Goal: Task Accomplishment & Management: Complete application form

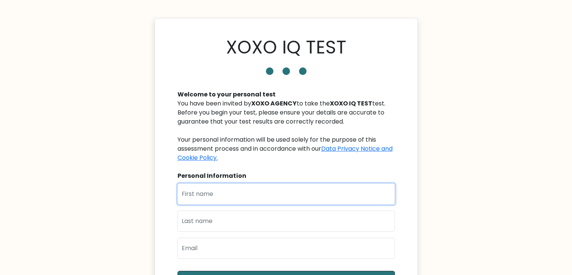
click at [223, 195] on input "text" at bounding box center [286, 193] width 217 height 21
type input "Claire Jane"
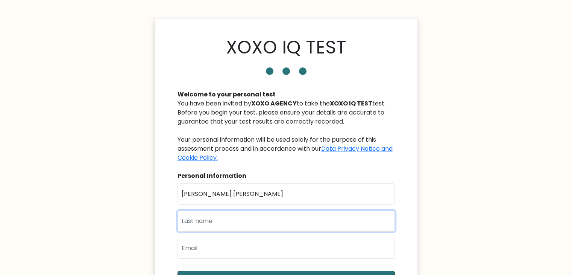
type input "Deocampo"
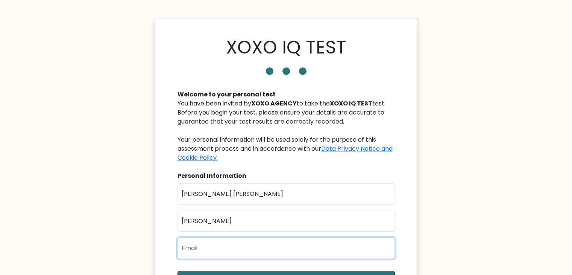
type input "clairejanedeocampo80@gmail.com"
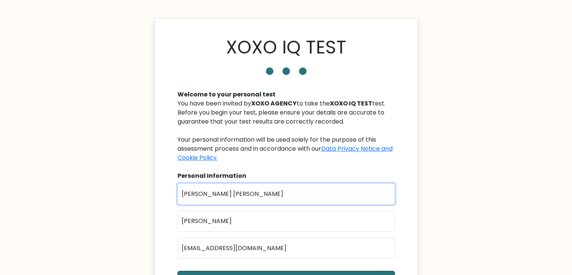
scroll to position [125, 0]
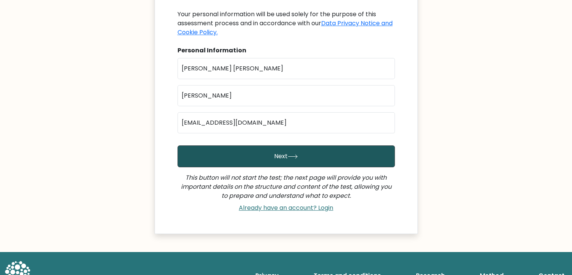
click at [278, 155] on button "Next" at bounding box center [286, 156] width 217 height 22
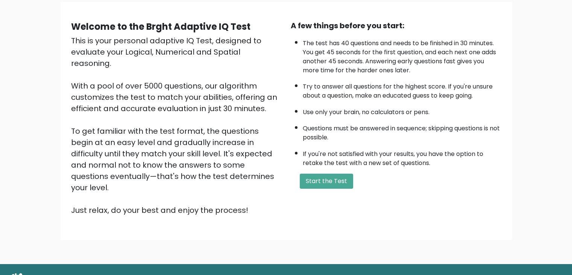
scroll to position [70, 0]
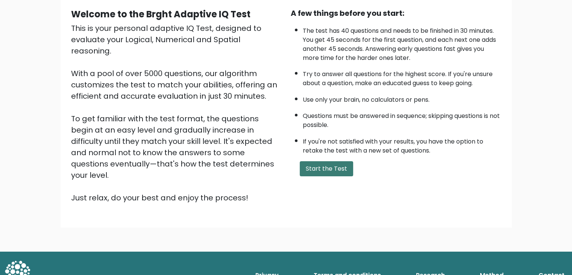
click at [318, 169] on button "Start the Test" at bounding box center [326, 168] width 53 height 15
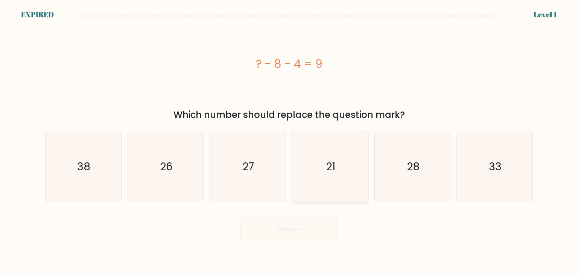
click at [322, 176] on icon "21" at bounding box center [330, 166] width 71 height 71
click at [289, 141] on input "d. 21" at bounding box center [289, 139] width 0 height 4
radio input "true"
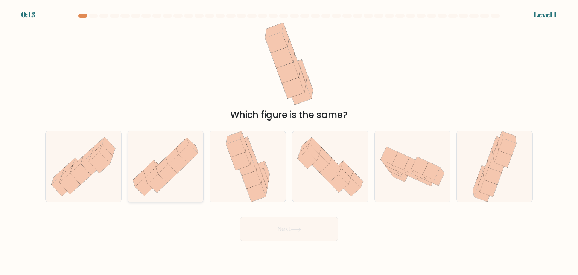
click at [156, 169] on icon at bounding box center [151, 175] width 12 height 17
click at [289, 141] on input "b." at bounding box center [289, 139] width 0 height 4
radio input "true"
click at [263, 222] on button "Next" at bounding box center [289, 229] width 98 height 24
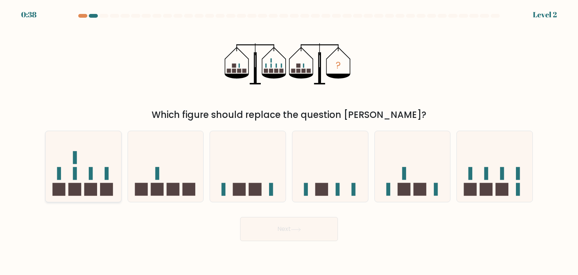
click at [72, 171] on icon at bounding box center [84, 166] width 76 height 62
click at [289, 141] on input "a." at bounding box center [289, 139] width 0 height 4
radio input "true"
click at [275, 227] on button "Next" at bounding box center [289, 229] width 98 height 24
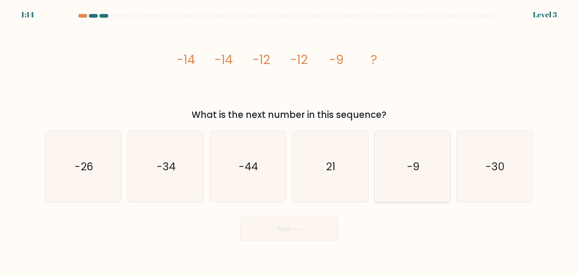
click at [395, 161] on icon "-9" at bounding box center [412, 166] width 71 height 71
click at [289, 141] on input "e. -9" at bounding box center [289, 139] width 0 height 4
radio input "true"
click at [280, 231] on button "Next" at bounding box center [289, 229] width 98 height 24
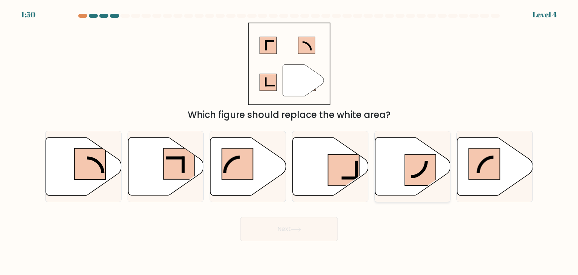
click at [411, 169] on rect at bounding box center [420, 169] width 31 height 31
click at [289, 141] on input "e." at bounding box center [289, 139] width 0 height 4
radio input "true"
click at [295, 224] on button "Next" at bounding box center [289, 229] width 98 height 24
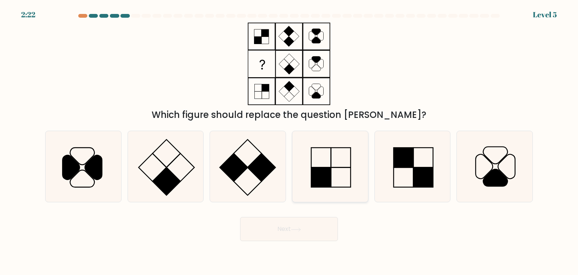
click at [320, 178] on rect at bounding box center [321, 177] width 20 height 20
click at [289, 141] on input "d." at bounding box center [289, 139] width 0 height 4
radio input "true"
click at [291, 228] on button "Next" at bounding box center [289, 229] width 98 height 24
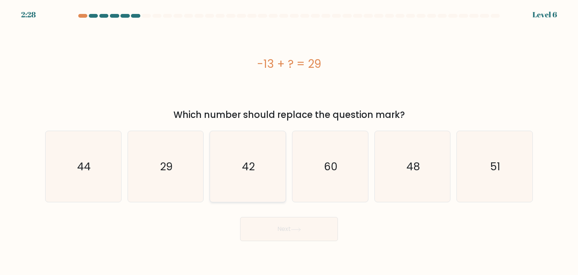
click at [245, 164] on text "42" at bounding box center [248, 166] width 13 height 15
click at [289, 141] on input "c. 42" at bounding box center [289, 139] width 0 height 4
radio input "true"
click at [282, 226] on button "Next" at bounding box center [289, 229] width 98 height 24
click at [282, 227] on button "Next" at bounding box center [289, 229] width 98 height 24
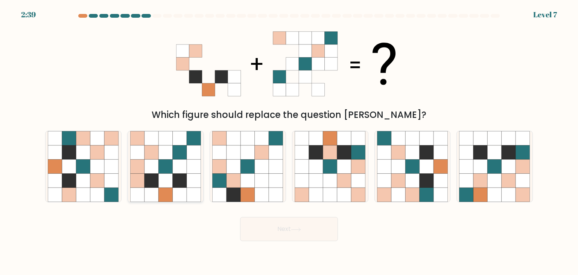
click at [168, 167] on icon at bounding box center [165, 166] width 14 height 14
click at [289, 141] on input "b." at bounding box center [289, 139] width 0 height 4
radio input "true"
click at [278, 226] on button "Next" at bounding box center [289, 229] width 98 height 24
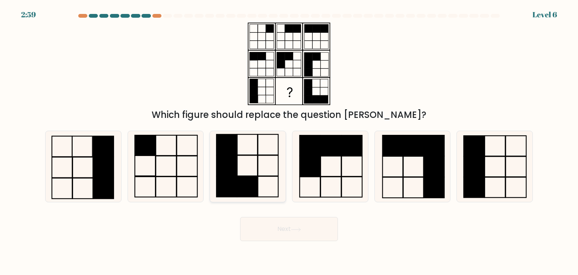
click at [244, 172] on icon at bounding box center [247, 166] width 71 height 71
click at [289, 141] on input "c." at bounding box center [289, 139] width 0 height 4
radio input "true"
click at [288, 233] on button "Next" at bounding box center [289, 229] width 98 height 24
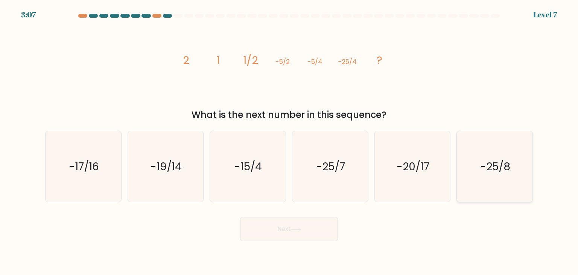
click at [515, 167] on icon "-25/8" at bounding box center [494, 166] width 71 height 71
click at [289, 141] on input "f. -25/8" at bounding box center [289, 139] width 0 height 4
radio input "true"
click at [291, 229] on button "Next" at bounding box center [289, 229] width 98 height 24
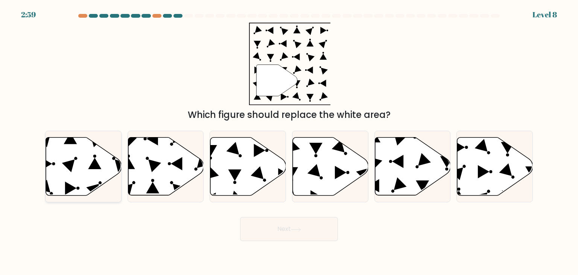
click at [55, 167] on icon at bounding box center [84, 166] width 76 height 58
click at [289, 141] on input "a." at bounding box center [289, 139] width 0 height 4
radio input "true"
click at [294, 224] on button "Next" at bounding box center [289, 229] width 98 height 24
click at [292, 227] on button "Next" at bounding box center [289, 229] width 98 height 24
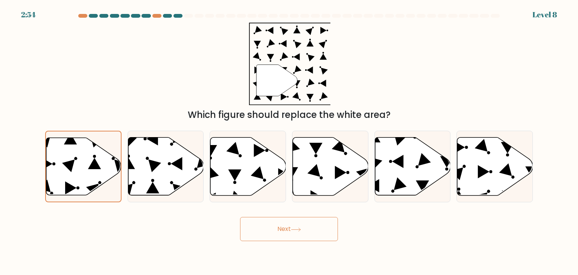
click at [292, 227] on button "Next" at bounding box center [289, 229] width 98 height 24
click at [81, 163] on icon at bounding box center [83, 165] width 75 height 57
click at [289, 141] on input "a." at bounding box center [289, 139] width 0 height 4
click at [283, 228] on button "Next" at bounding box center [289, 229] width 98 height 24
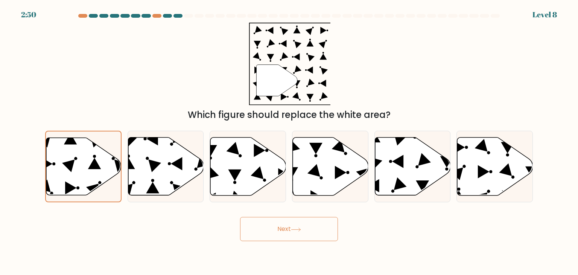
click at [283, 228] on button "Next" at bounding box center [289, 229] width 98 height 24
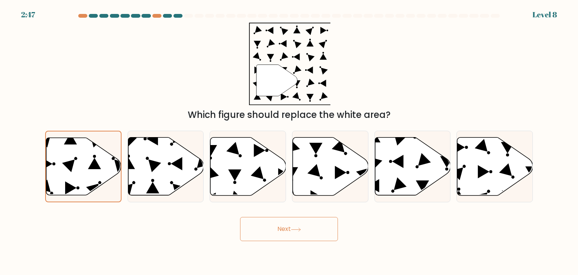
click at [283, 228] on button "Next" at bounding box center [289, 229] width 98 height 24
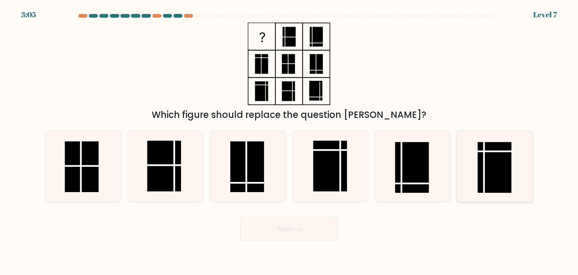
click at [504, 168] on rect at bounding box center [495, 167] width 34 height 51
click at [289, 141] on input "f." at bounding box center [289, 139] width 0 height 4
radio input "true"
click at [292, 225] on button "Next" at bounding box center [289, 229] width 98 height 24
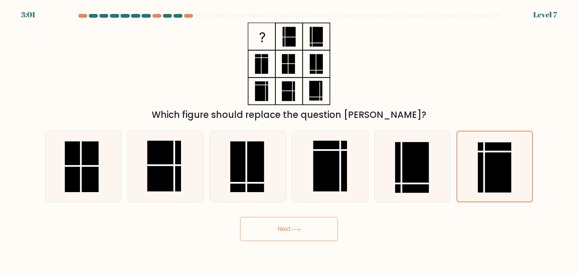
click at [292, 225] on button "Next" at bounding box center [289, 229] width 98 height 24
click at [290, 230] on button "Next" at bounding box center [289, 229] width 98 height 24
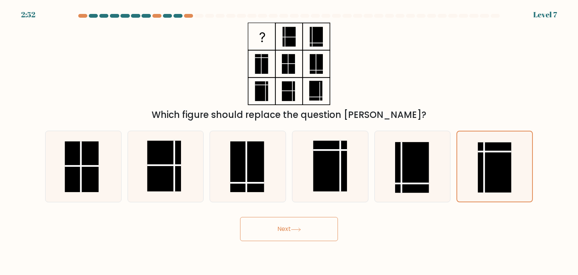
click at [290, 230] on button "Next" at bounding box center [289, 229] width 98 height 24
click at [310, 226] on button "Next" at bounding box center [289, 229] width 98 height 24
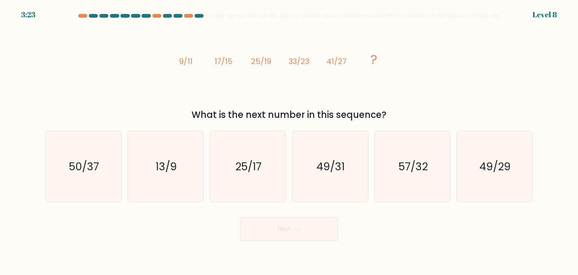
drag, startPoint x: 183, startPoint y: 61, endPoint x: 269, endPoint y: 76, distance: 86.7
click at [270, 77] on icon "image/svg+xml 9/11 17/15 25/19 33/23 41/27 ?" at bounding box center [289, 64] width 226 height 82
click at [199, 81] on icon "image/svg+xml 9/11 17/15 25/19 33/23 41/27 ?" at bounding box center [289, 64] width 226 height 82
drag, startPoint x: 178, startPoint y: 60, endPoint x: 358, endPoint y: 61, distance: 180.6
click at [358, 61] on icon "image/svg+xml 9/11 17/15 25/19 33/23 41/27 ?" at bounding box center [289, 64] width 226 height 82
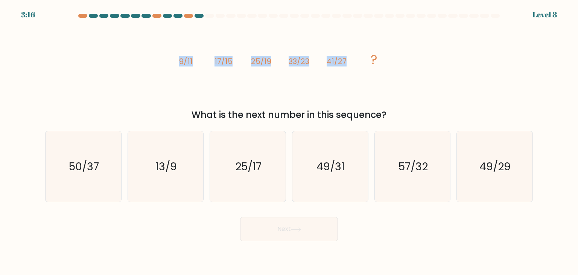
copy g "9/11 17/15 25/19 33/23 41/27"
click at [343, 169] on text "49/31" at bounding box center [331, 166] width 28 height 15
click at [289, 141] on input "d. 49/31" at bounding box center [289, 139] width 0 height 4
radio input "true"
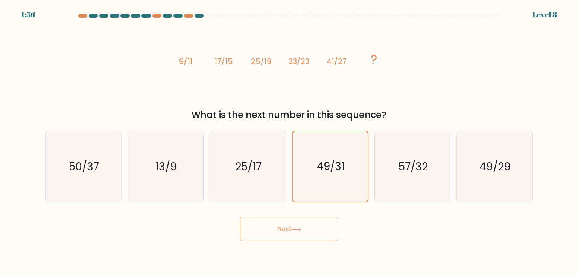
click at [274, 233] on button "Next" at bounding box center [289, 229] width 98 height 24
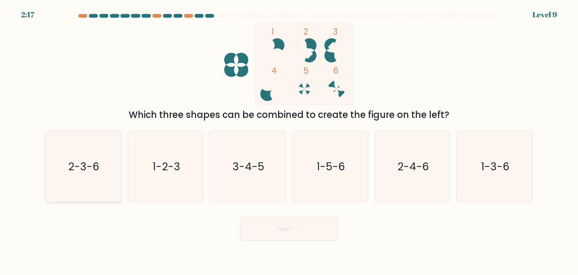
click at [102, 163] on icon "2-3-6" at bounding box center [83, 166] width 71 height 71
click at [289, 141] on input "a. 2-3-6" at bounding box center [289, 139] width 0 height 4
radio input "true"
click at [269, 231] on button "Next" at bounding box center [289, 229] width 98 height 24
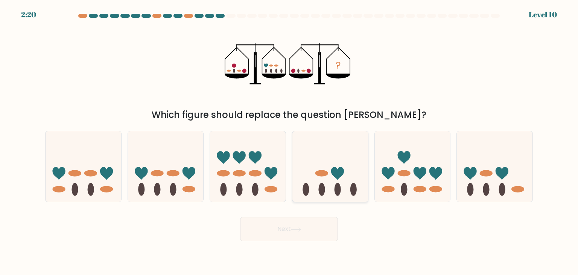
click at [329, 166] on icon at bounding box center [330, 166] width 76 height 62
click at [289, 141] on input "d." at bounding box center [289, 139] width 0 height 4
radio input "true"
click at [284, 237] on button "Next" at bounding box center [289, 229] width 98 height 24
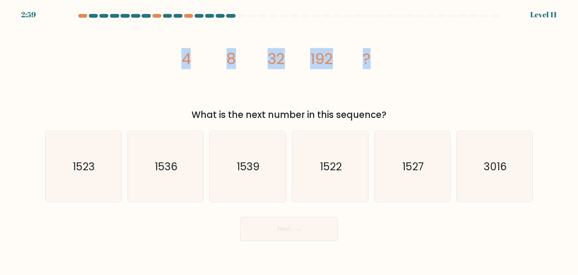
drag, startPoint x: 182, startPoint y: 58, endPoint x: 376, endPoint y: 55, distance: 193.4
click at [376, 55] on icon "image/svg+xml 4 8 32 192 ?" at bounding box center [289, 64] width 226 height 82
copy g "4 8 32 192 ?"
click at [170, 155] on icon "1536" at bounding box center [165, 166] width 71 height 71
click at [289, 141] on input "b. 1536" at bounding box center [289, 139] width 0 height 4
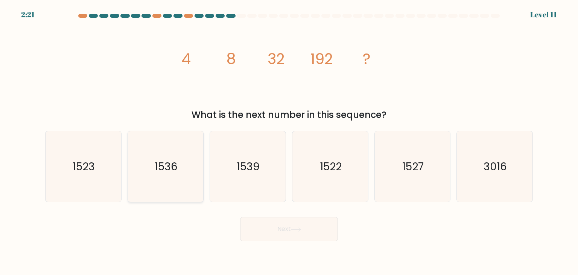
radio input "true"
click at [263, 228] on button "Next" at bounding box center [289, 229] width 98 height 24
click at [264, 228] on button "Next" at bounding box center [289, 229] width 98 height 24
click at [274, 228] on button "Next" at bounding box center [289, 229] width 98 height 24
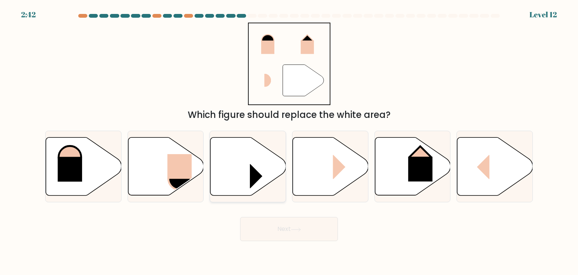
click at [254, 175] on rect at bounding box center [262, 176] width 25 height 24
click at [289, 141] on input "c." at bounding box center [289, 139] width 0 height 4
radio input "true"
click at [301, 224] on button "Next" at bounding box center [289, 229] width 98 height 24
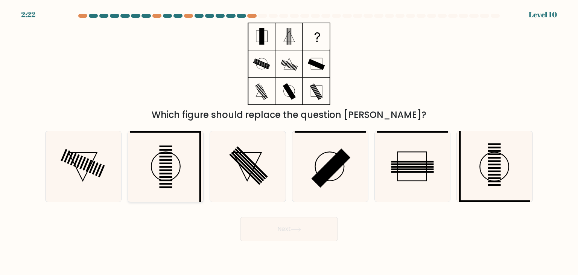
click at [169, 156] on rect at bounding box center [165, 157] width 13 height 2
click at [289, 141] on input "b." at bounding box center [289, 139] width 0 height 4
radio input "true"
click at [269, 225] on button "Next" at bounding box center [289, 229] width 98 height 24
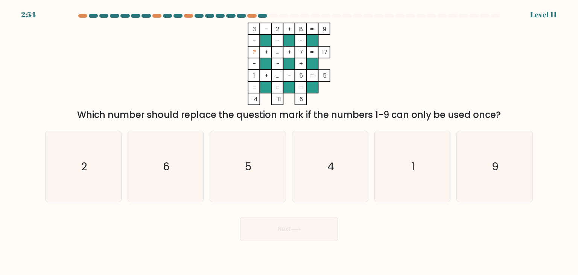
drag, startPoint x: 250, startPoint y: 26, endPoint x: 305, endPoint y: 28, distance: 55.0
click at [305, 28] on icon "3 - 2 + 8 9 - - - ? + ... + 7 17 - - + 1 + ... - 5 = 5 = = = = -4 -11 6 =" at bounding box center [289, 64] width 226 height 82
click at [322, 163] on icon "4" at bounding box center [330, 166] width 71 height 71
click at [289, 141] on input "d. 4" at bounding box center [289, 139] width 0 height 4
radio input "true"
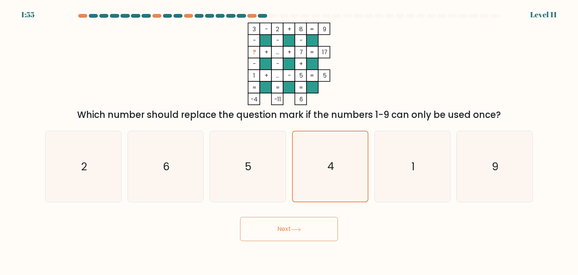
click at [282, 231] on button "Next" at bounding box center [289, 229] width 98 height 24
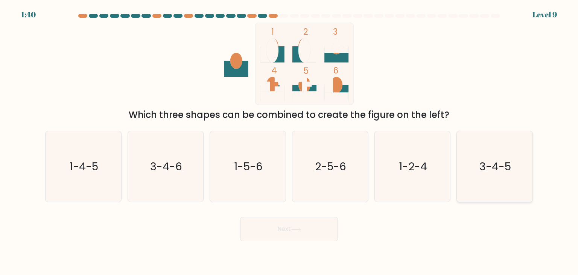
drag, startPoint x: 485, startPoint y: 163, endPoint x: 477, endPoint y: 164, distance: 7.7
click at [483, 163] on text "3-4-5" at bounding box center [495, 166] width 32 height 15
click at [289, 141] on input "f. 3-4-5" at bounding box center [289, 139] width 0 height 4
radio input "true"
click at [297, 228] on icon at bounding box center [296, 229] width 10 height 4
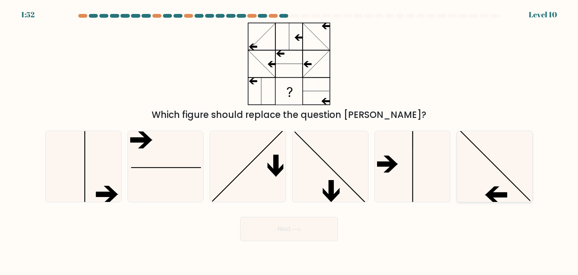
click at [466, 161] on icon at bounding box center [494, 166] width 71 height 71
click at [289, 141] on input "f." at bounding box center [289, 139] width 0 height 4
radio input "true"
click at [300, 231] on icon at bounding box center [296, 229] width 10 height 4
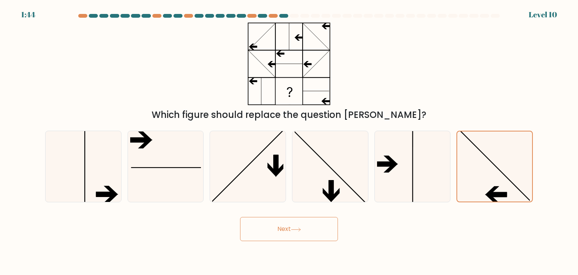
click at [283, 228] on button "Next" at bounding box center [289, 229] width 98 height 24
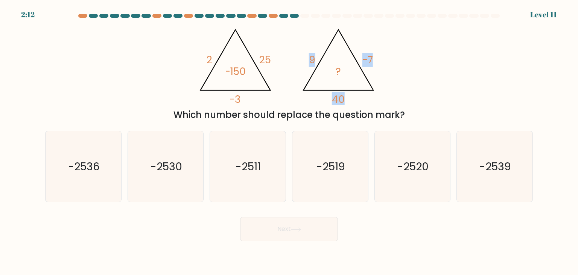
drag, startPoint x: 311, startPoint y: 57, endPoint x: 355, endPoint y: 99, distance: 60.7
click at [355, 99] on icon "@import url('https://fonts.googleapis.com/css?family=Abril+Fatface:400,100,100i…" at bounding box center [289, 64] width 190 height 82
click at [412, 85] on div "@import url('https://fonts.googleapis.com/css?family=Abril+Fatface:400,100,100i…" at bounding box center [289, 72] width 497 height 99
click at [400, 167] on text "-2520" at bounding box center [412, 166] width 31 height 15
click at [289, 141] on input "e. -2520" at bounding box center [289, 139] width 0 height 4
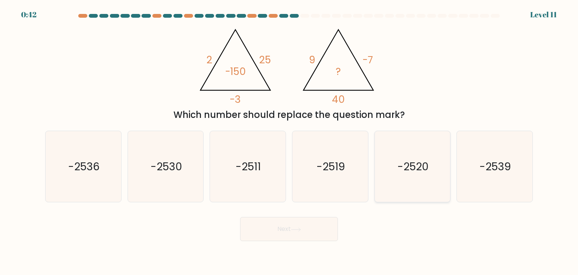
radio input "true"
click at [280, 229] on button "Next" at bounding box center [289, 229] width 98 height 24
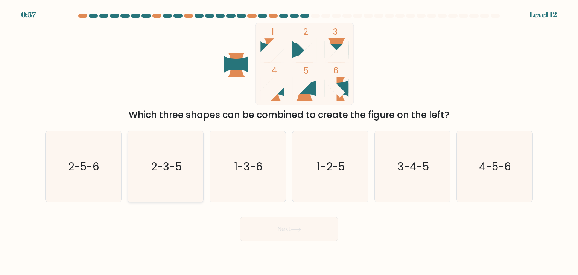
click at [173, 160] on text "2-3-5" at bounding box center [166, 166] width 31 height 15
click at [289, 141] on input "b. 2-3-5" at bounding box center [289, 139] width 0 height 4
radio input "true"
click at [280, 230] on button "Next" at bounding box center [289, 229] width 98 height 24
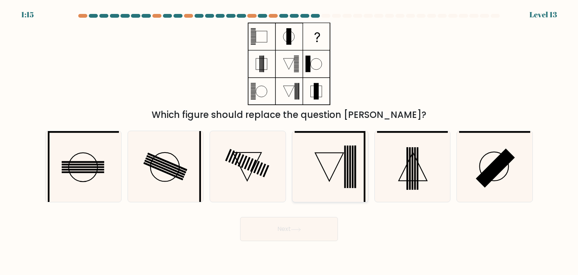
click at [338, 173] on icon at bounding box center [330, 166] width 71 height 71
click at [289, 141] on input "d." at bounding box center [289, 139] width 0 height 4
radio input "true"
click at [279, 230] on button "Next" at bounding box center [289, 229] width 98 height 24
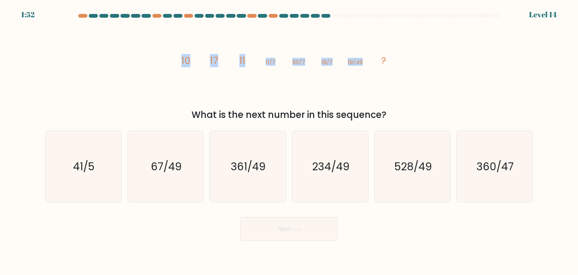
drag, startPoint x: 183, startPoint y: 59, endPoint x: 374, endPoint y: 56, distance: 191.9
click at [374, 56] on icon "image/svg+xml 10 17 11 11/7 60/7 18/7 18/49 ?" at bounding box center [289, 64] width 226 height 82
copy g "10 17 11 11/7 60/7 18/7 18/49"
click at [417, 70] on div "image/svg+xml 10 17 11 11/7 60/7 18/7 18/49 ? What is the next number in this s…" at bounding box center [289, 72] width 497 height 99
click at [328, 173] on text "234/49" at bounding box center [331, 166] width 38 height 15
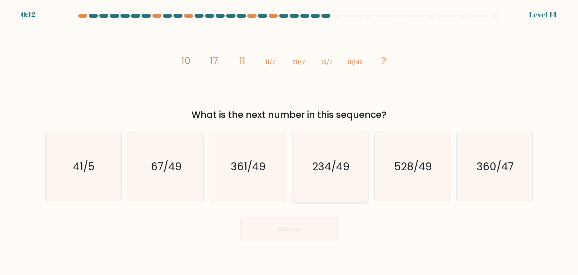
click at [289, 141] on input "d. 234/49" at bounding box center [289, 139] width 0 height 4
radio input "true"
click at [293, 229] on icon at bounding box center [296, 229] width 10 height 4
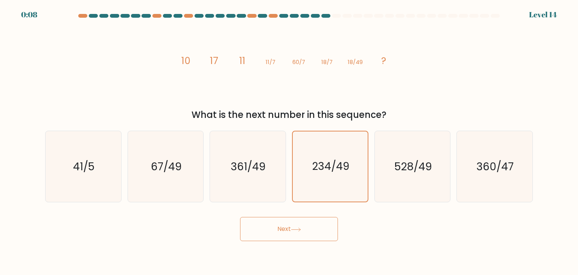
click at [293, 229] on icon at bounding box center [296, 229] width 10 height 4
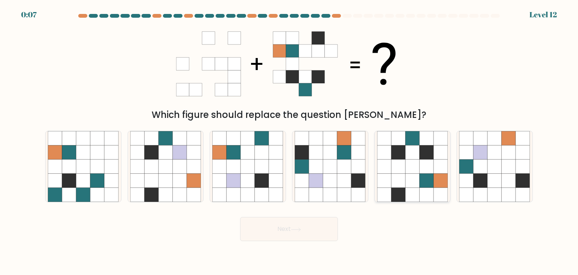
click at [409, 158] on icon at bounding box center [412, 152] width 14 height 14
click at [289, 141] on input "e." at bounding box center [289, 139] width 0 height 4
radio input "true"
click at [298, 232] on button "Next" at bounding box center [289, 229] width 98 height 24
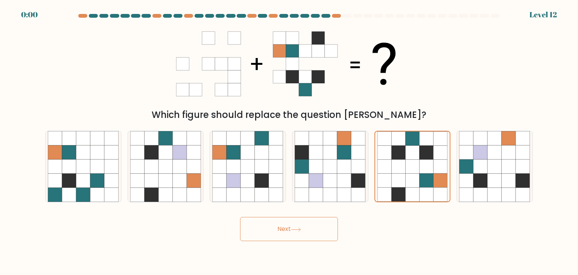
click at [300, 228] on icon at bounding box center [296, 229] width 10 height 4
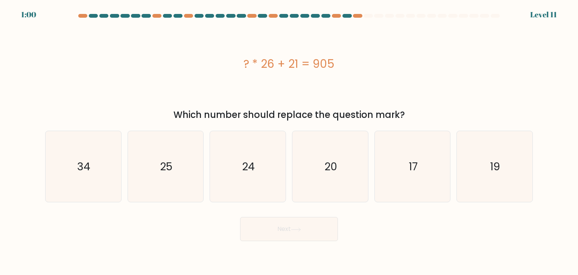
drag, startPoint x: 245, startPoint y: 62, endPoint x: 334, endPoint y: 61, distance: 89.6
click at [334, 61] on div "? * 26 + 21 = 905" at bounding box center [289, 63] width 488 height 17
copy div "? * 26 + 21 = 905"
click at [108, 162] on icon "34" at bounding box center [83, 166] width 71 height 71
click at [289, 141] on input "a. 34" at bounding box center [289, 139] width 0 height 4
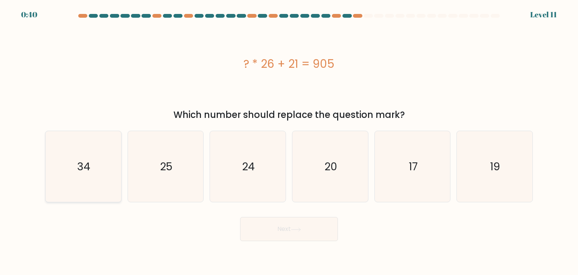
radio input "true"
click at [289, 228] on button "Next" at bounding box center [289, 229] width 98 height 24
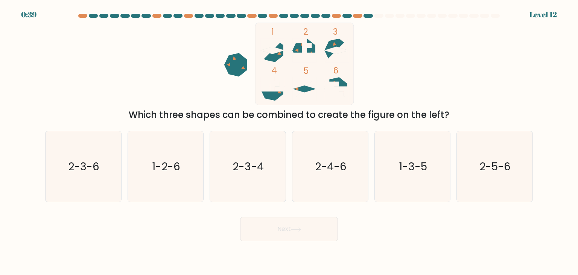
click at [455, 161] on div "f. 2-5-6" at bounding box center [494, 166] width 82 height 71
click at [427, 172] on icon "1-3-5" at bounding box center [412, 166] width 71 height 71
click at [289, 141] on input "e. 1-3-5" at bounding box center [289, 139] width 0 height 4
radio input "true"
click at [292, 231] on button "Next" at bounding box center [289, 229] width 98 height 24
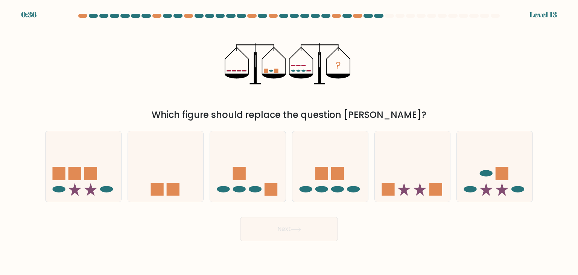
click at [292, 231] on button "Next" at bounding box center [289, 229] width 98 height 24
click at [320, 190] on ellipse at bounding box center [321, 189] width 13 height 6
click at [289, 141] on input "d." at bounding box center [289, 139] width 0 height 4
radio input "true"
click at [289, 229] on button "Next" at bounding box center [289, 229] width 98 height 24
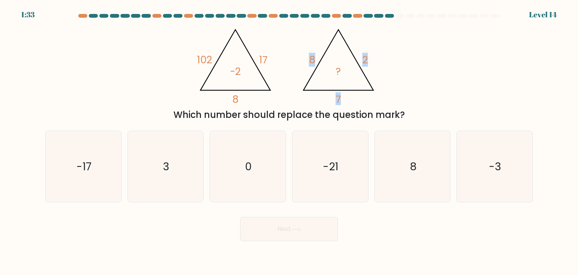
drag, startPoint x: 310, startPoint y: 46, endPoint x: 320, endPoint y: 56, distance: 14.1
click at [329, 59] on icon "@import url('https://fonts.googleapis.com/css?family=Abril+Fatface:400,100,100i…" at bounding box center [289, 64] width 190 height 82
click at [284, 39] on icon "@import url('https://fonts.googleapis.com/css?family=Abril+Fatface:400,100,100i…" at bounding box center [289, 64] width 190 height 82
drag, startPoint x: 306, startPoint y: 58, endPoint x: 371, endPoint y: 100, distance: 78.0
click at [371, 100] on icon "@import url('https://fonts.googleapis.com/css?family=Abril+Fatface:400,100,100i…" at bounding box center [289, 64] width 190 height 82
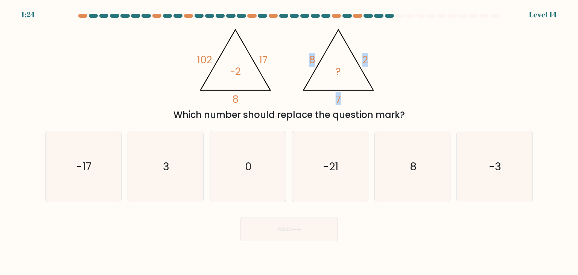
click at [306, 50] on icon "@import url('https://fonts.googleapis.com/css?family=Abril+Fatface:400,100,100i…" at bounding box center [289, 64] width 190 height 82
drag, startPoint x: 309, startPoint y: 59, endPoint x: 342, endPoint y: 69, distance: 34.6
click at [342, 69] on icon "@import url('https://fonts.googleapis.com/css?family=Abril+Fatface:400,100,100i…" at bounding box center [289, 64] width 190 height 82
copy icon "8 2 7 ?"
click at [185, 164] on icon "3" at bounding box center [165, 166] width 71 height 71
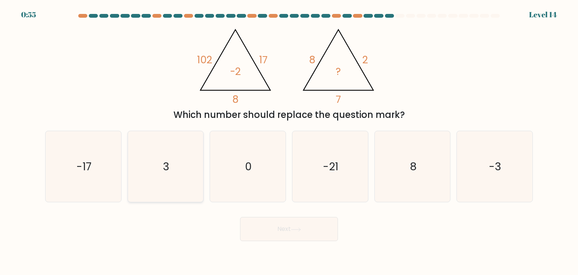
click at [289, 141] on input "b. 3" at bounding box center [289, 139] width 0 height 4
radio input "true"
click at [280, 228] on button "Next" at bounding box center [289, 229] width 98 height 24
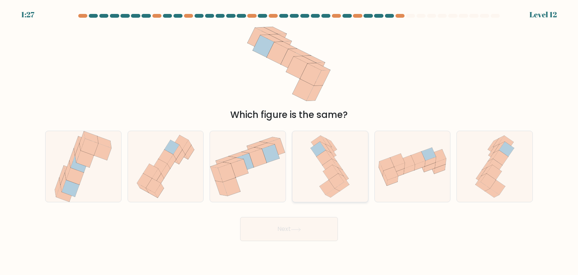
click at [319, 166] on icon at bounding box center [329, 166] width 45 height 71
click at [289, 141] on input "d." at bounding box center [289, 139] width 0 height 4
radio input "true"
click at [296, 228] on icon at bounding box center [296, 229] width 10 height 4
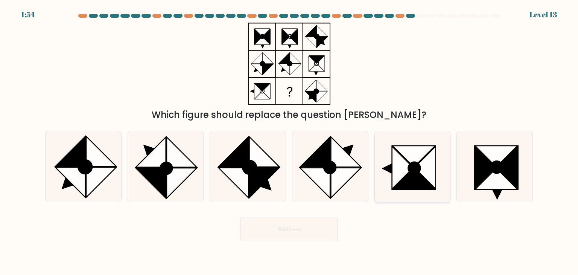
click at [414, 174] on icon at bounding box center [414, 168] width 12 height 12
click at [289, 141] on input "e." at bounding box center [289, 139] width 0 height 4
radio input "true"
click at [274, 231] on button "Next" at bounding box center [289, 229] width 98 height 24
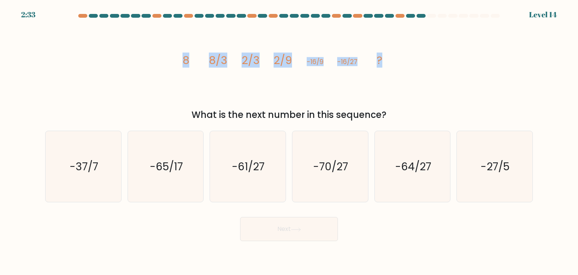
drag, startPoint x: 184, startPoint y: 59, endPoint x: 385, endPoint y: 55, distance: 201.7
click at [385, 55] on icon "image/svg+xml 8 8/3 2/3 2/9 -16/9 -16/27 ?" at bounding box center [289, 64] width 226 height 82
copy g "8 8/3 2/3 2/9 -16/9 -16/27 ?"
click at [422, 63] on div "image/svg+xml 8 8/3 2/3 2/9 -16/9 -16/27 ? What is the next number in this sequ…" at bounding box center [289, 72] width 497 height 99
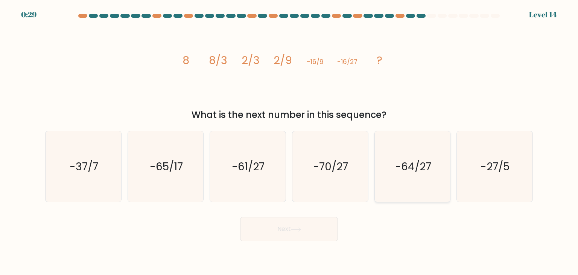
click at [426, 172] on text "-64/27" at bounding box center [413, 166] width 36 height 15
click at [289, 141] on input "e. -64/27" at bounding box center [289, 139] width 0 height 4
radio input "true"
click at [300, 228] on icon at bounding box center [296, 229] width 10 height 4
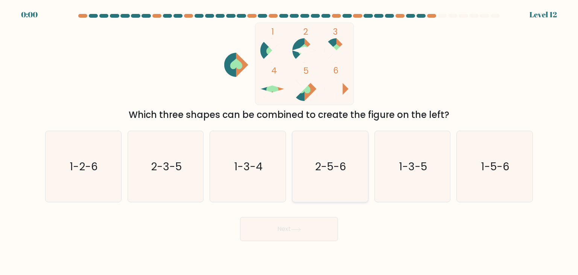
click at [333, 150] on icon "2-5-6" at bounding box center [330, 166] width 71 height 71
click at [289, 141] on input "d. 2-5-6" at bounding box center [289, 139] width 0 height 4
radio input "true"
click at [268, 231] on div "Next" at bounding box center [289, 226] width 497 height 30
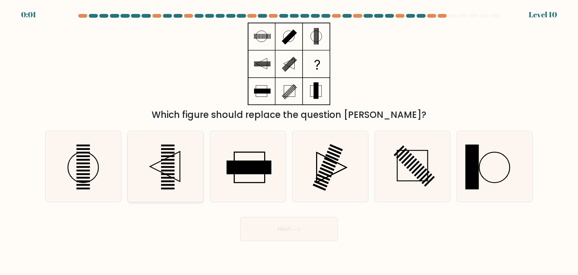
click at [169, 151] on icon at bounding box center [165, 166] width 71 height 71
click at [289, 141] on input "b." at bounding box center [289, 139] width 0 height 4
radio input "true"
click at [268, 226] on button "Next" at bounding box center [289, 229] width 98 height 24
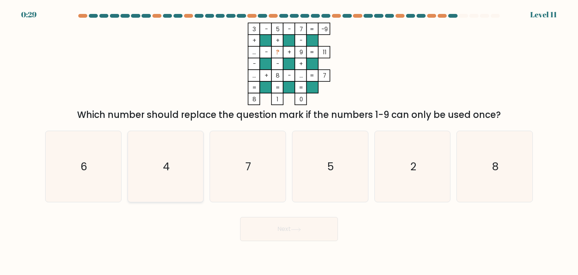
click at [179, 160] on icon "4" at bounding box center [165, 166] width 71 height 71
click at [289, 141] on input "b. 4" at bounding box center [289, 139] width 0 height 4
radio input "true"
click at [260, 227] on button "Next" at bounding box center [289, 229] width 98 height 24
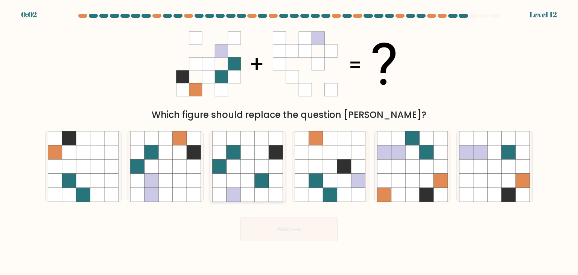
click at [260, 170] on icon at bounding box center [262, 166] width 14 height 14
click at [289, 141] on input "c." at bounding box center [289, 139] width 0 height 4
radio input "true"
click at [288, 234] on button "Next" at bounding box center [289, 229] width 98 height 24
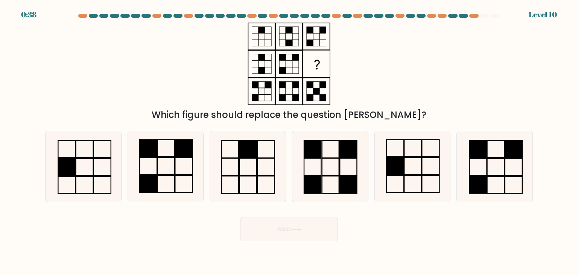
drag, startPoint x: 260, startPoint y: 30, endPoint x: 319, endPoint y: 84, distance: 79.9
click at [319, 84] on icon at bounding box center [289, 64] width 94 height 82
click at [370, 62] on div "Which figure should replace the question mark?" at bounding box center [289, 72] width 497 height 99
click at [228, 43] on div "Which figure should replace the question mark?" at bounding box center [289, 72] width 497 height 99
drag, startPoint x: 258, startPoint y: 33, endPoint x: 340, endPoint y: 47, distance: 83.5
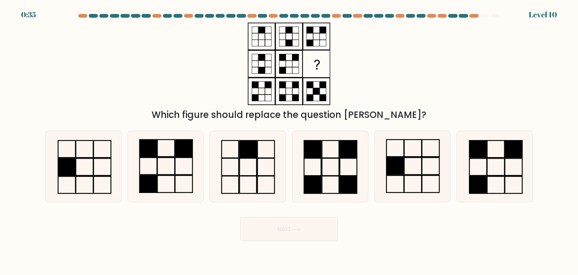
click at [340, 47] on div "Which figure should replace the question mark?" at bounding box center [289, 72] width 497 height 99
click at [247, 176] on rect at bounding box center [248, 184] width 17 height 17
click at [289, 141] on input "c." at bounding box center [289, 139] width 0 height 4
radio input "true"
click at [307, 230] on button "Next" at bounding box center [289, 229] width 98 height 24
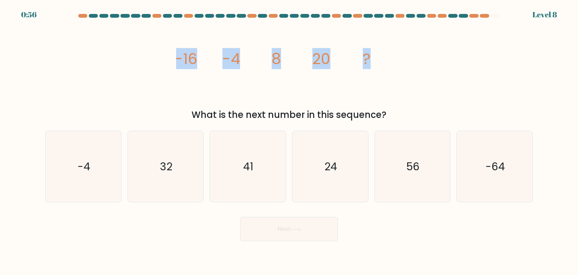
drag, startPoint x: 175, startPoint y: 58, endPoint x: 380, endPoint y: 61, distance: 205.1
click at [380, 61] on div "image/svg+xml -16 -4 8 20 ? What is the next number in this sequence?" at bounding box center [289, 72] width 497 height 99
copy g "-16 -4 8 20 ?"
click at [165, 164] on text "32" at bounding box center [166, 166] width 12 height 15
click at [289, 141] on input "b. 32" at bounding box center [289, 139] width 0 height 4
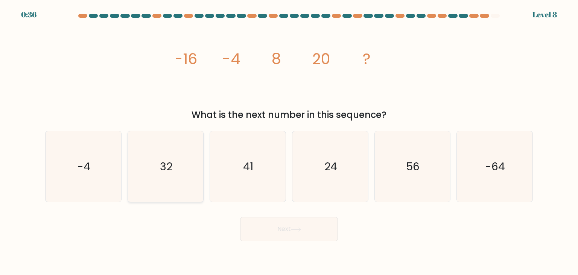
radio input "true"
click at [274, 233] on button "Next" at bounding box center [289, 229] width 98 height 24
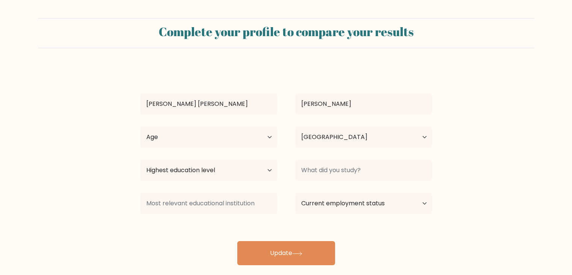
select select "PH"
click at [270, 137] on select "Age Under [DEMOGRAPHIC_DATA] [DEMOGRAPHIC_DATA] [DEMOGRAPHIC_DATA] [DEMOGRAPHIC…" at bounding box center [208, 136] width 137 height 21
select select "45_54"
click at [140, 126] on select "Age Under [DEMOGRAPHIC_DATA] [DEMOGRAPHIC_DATA] [DEMOGRAPHIC_DATA] [DEMOGRAPHIC…" at bounding box center [208, 136] width 137 height 21
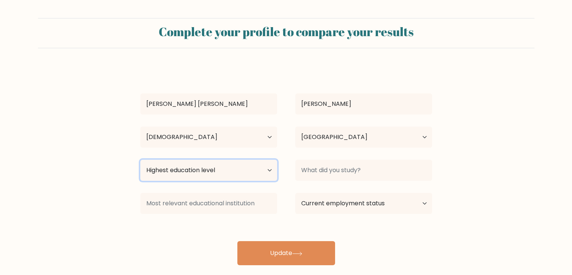
click at [248, 174] on select "Highest education level No schooling Primary Lower Secondary Upper Secondary Oc…" at bounding box center [208, 170] width 137 height 21
select select "bachelors_degree"
click at [140, 160] on select "Highest education level No schooling Primary Lower Secondary Upper Secondary Oc…" at bounding box center [208, 170] width 137 height 21
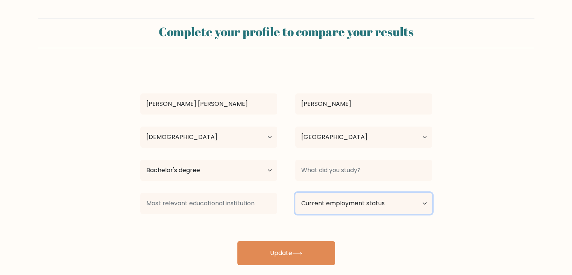
click at [420, 205] on select "Current employment status Employed Student Retired Other / prefer not to answer" at bounding box center [363, 203] width 137 height 21
select select "other"
click at [295, 193] on select "Current employment status Employed Student Retired Other / prefer not to answer" at bounding box center [363, 203] width 137 height 21
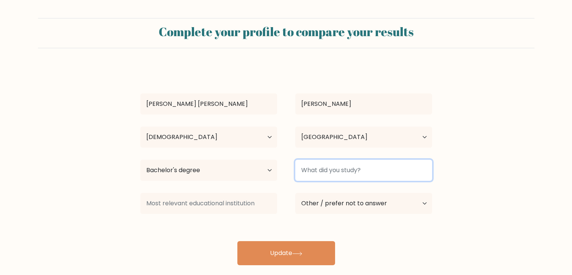
click at [376, 172] on input at bounding box center [363, 170] width 137 height 21
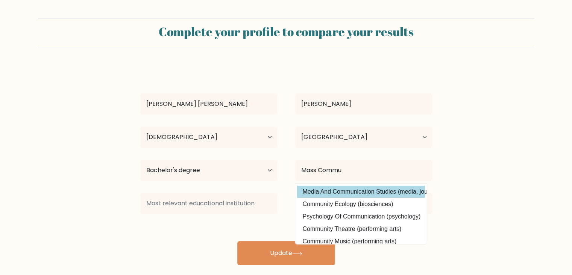
click at [375, 192] on div "[PERSON_NAME] [PERSON_NAME] Age Under [DEMOGRAPHIC_DATA] [DEMOGRAPHIC_DATA] [DE…" at bounding box center [286, 165] width 301 height 199
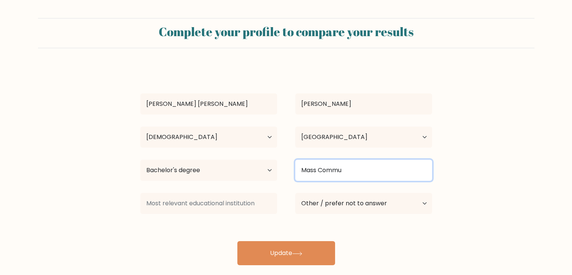
click at [368, 170] on input "Mass Commu" at bounding box center [363, 170] width 137 height 21
click at [359, 168] on input "Mass Commu" at bounding box center [363, 170] width 137 height 21
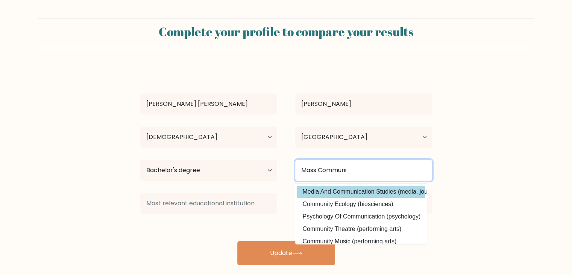
type input "Mass Communi"
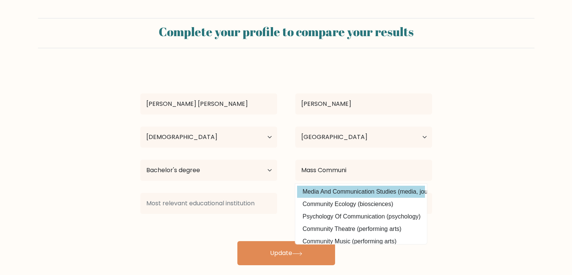
click at [338, 192] on div "[PERSON_NAME] [PERSON_NAME] Age Under [DEMOGRAPHIC_DATA] [DEMOGRAPHIC_DATA] [DE…" at bounding box center [286, 165] width 301 height 199
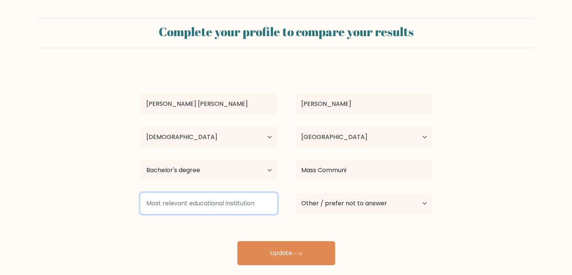
click at [245, 207] on input at bounding box center [208, 203] width 137 height 21
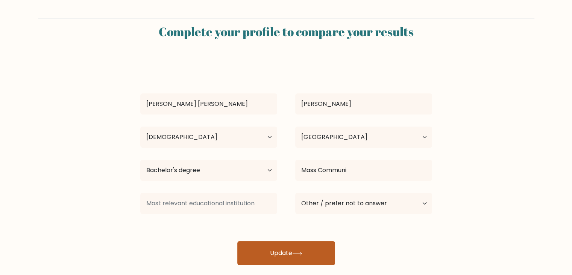
click at [286, 253] on button "Update" at bounding box center [286, 253] width 98 height 24
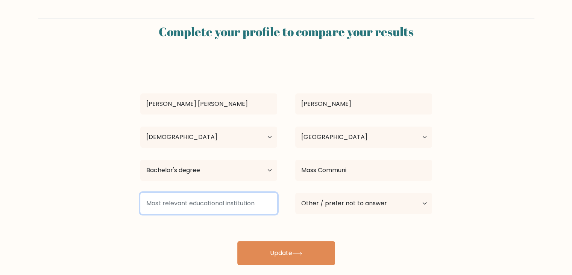
click at [202, 200] on input at bounding box center [208, 203] width 137 height 21
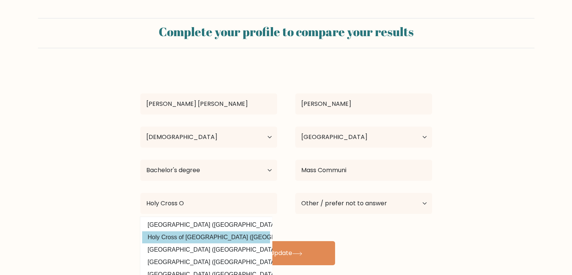
click at [203, 234] on div "Claire Jane Deocampo Age Under 18 years old 18-24 years old 25-34 years old 35-…" at bounding box center [286, 165] width 301 height 199
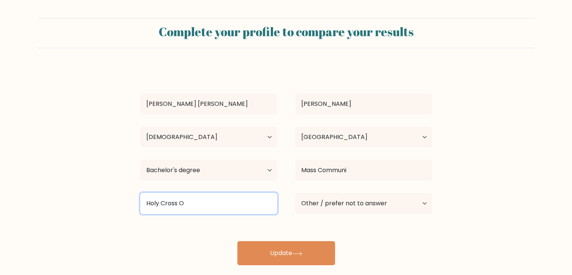
click at [193, 202] on input "Holy Cross O" at bounding box center [208, 203] width 137 height 21
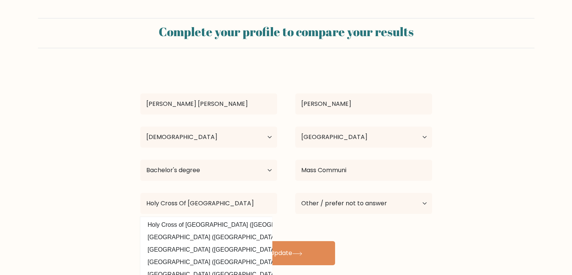
click at [179, 222] on option "Holy Cross of Davao College (Philippines)" at bounding box center [206, 225] width 128 height 12
type input "Holy Cross of Davao College"
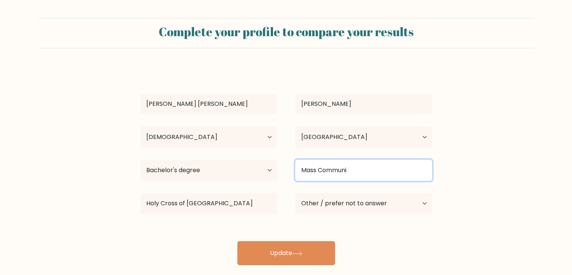
click at [359, 170] on input "Mass Communi" at bounding box center [363, 170] width 137 height 21
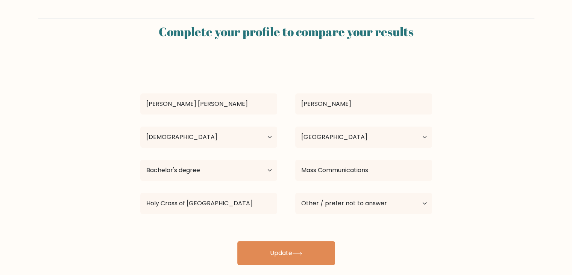
click at [356, 215] on div "Claire Jane Deocampo Age Under 18 years old 18-24 years old 25-34 years old 35-…" at bounding box center [286, 165] width 301 height 199
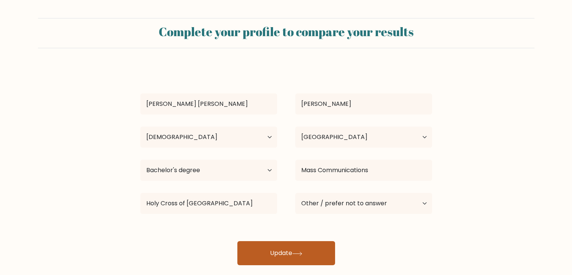
click at [266, 248] on button "Update" at bounding box center [286, 253] width 98 height 24
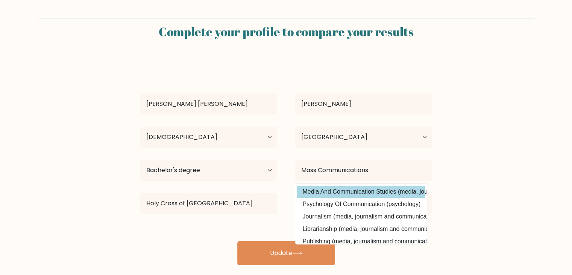
click at [343, 192] on option "Media And Communication Studies (media, journalism and communications)" at bounding box center [361, 192] width 128 height 12
type input "Media And Communication Studies"
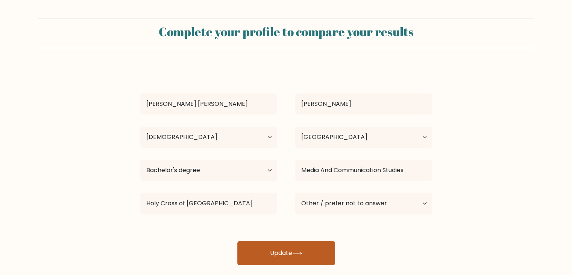
click at [296, 255] on icon at bounding box center [297, 253] width 10 height 4
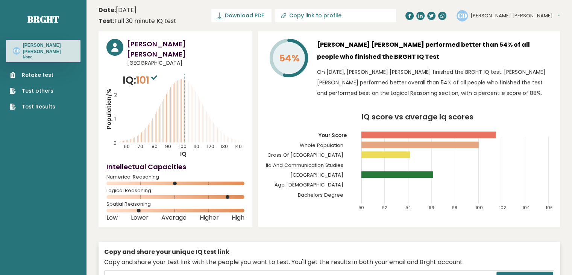
click at [43, 4] on nav "Brght CD [PERSON_NAME] [PERSON_NAME] None Retake test Test others Test Results" at bounding box center [43, 56] width 75 height 113
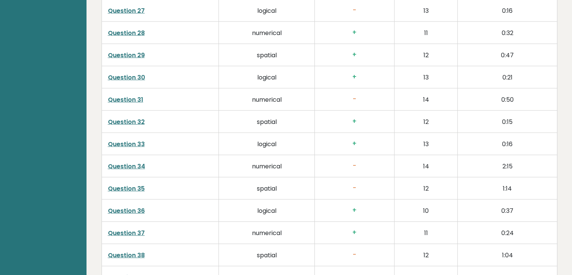
scroll to position [1957, 0]
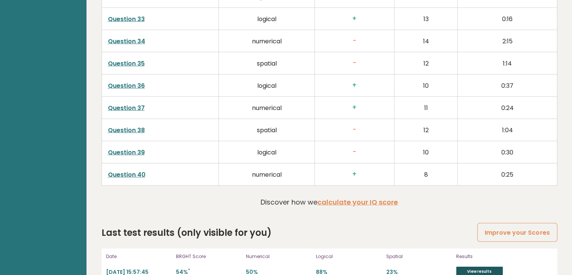
click at [473, 266] on link "View results" at bounding box center [479, 271] width 47 height 10
